Goal: Obtain resource: Obtain resource

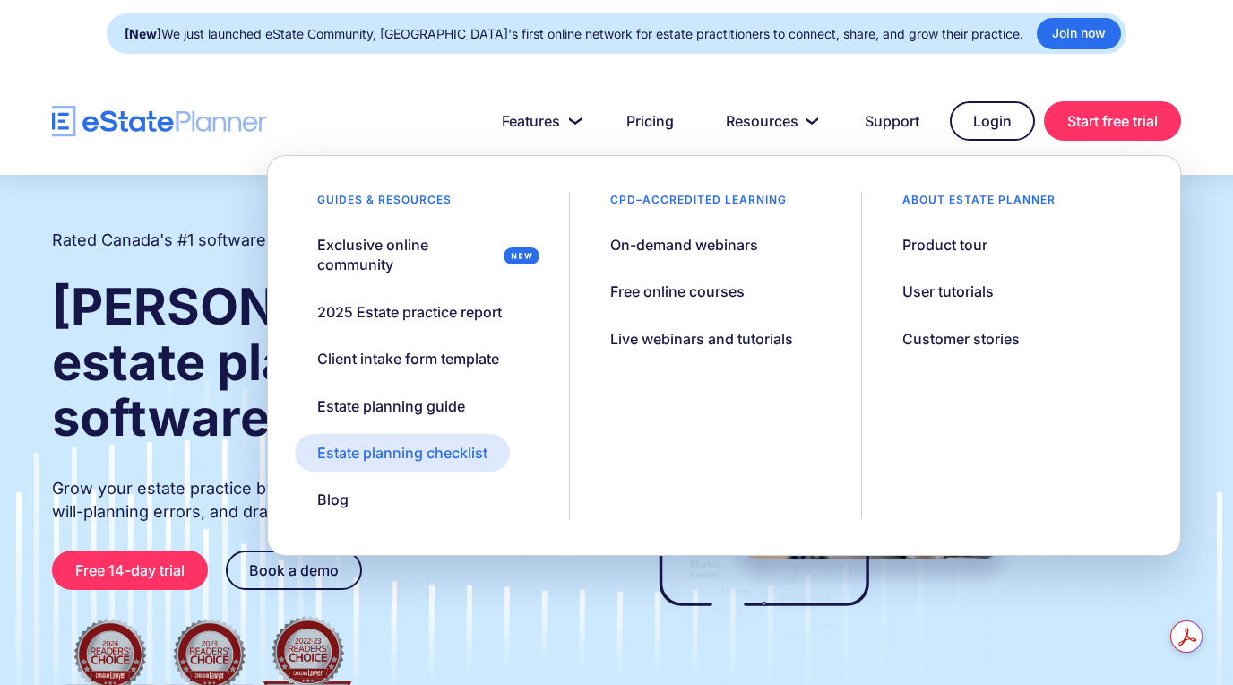
drag, startPoint x: 456, startPoint y: 450, endPoint x: 440, endPoint y: 454, distance: 16.7
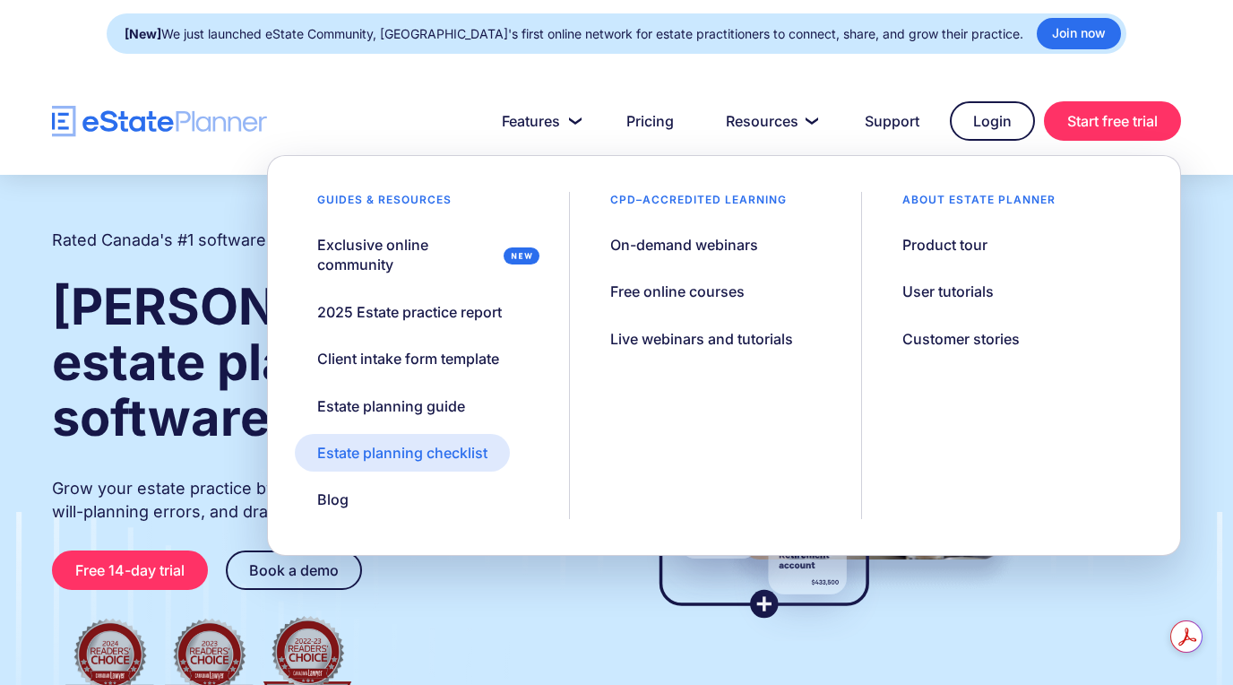
click at [440, 454] on div "Estate planning checklist" at bounding box center [402, 453] width 170 height 20
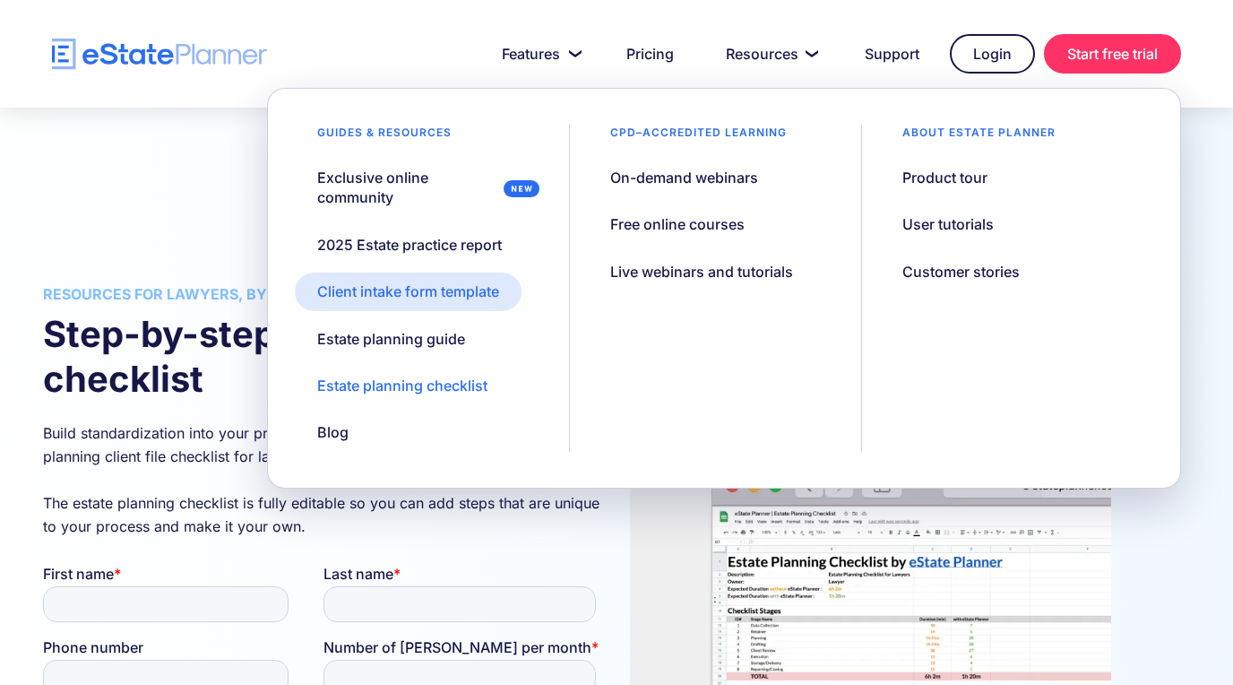
click at [451, 280] on link "Client intake form template" at bounding box center [408, 291] width 227 height 38
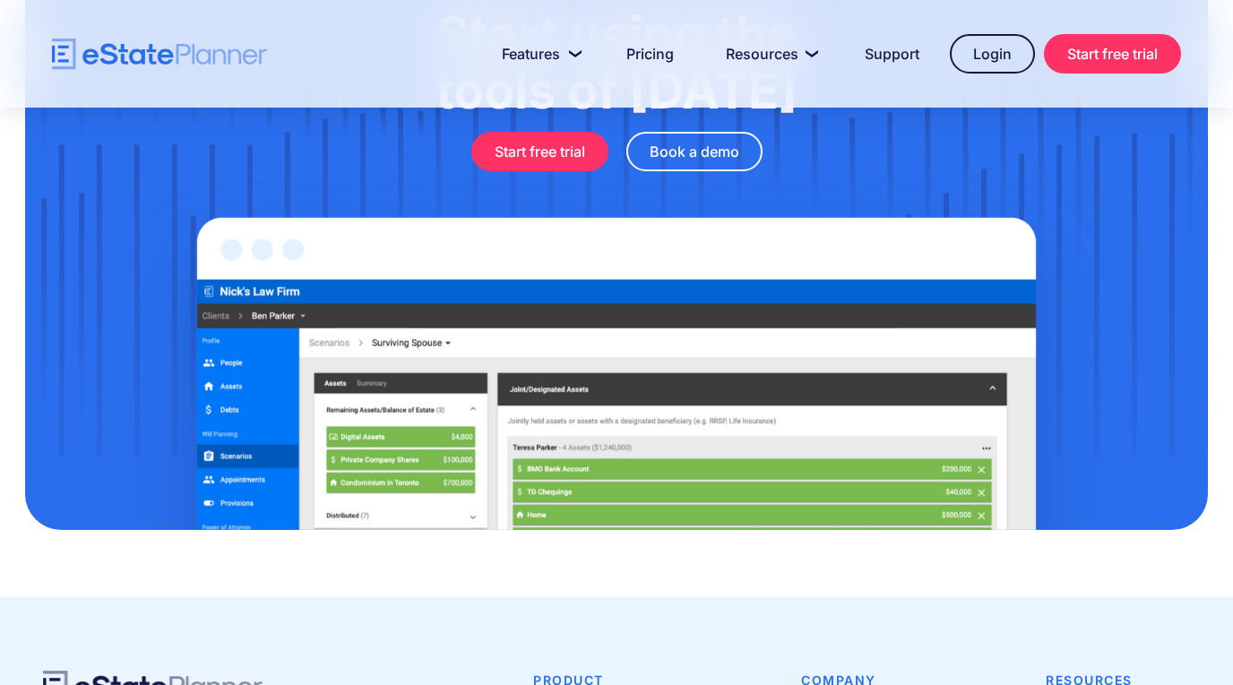
scroll to position [1255, 0]
